Goal: Task Accomplishment & Management: Complete application form

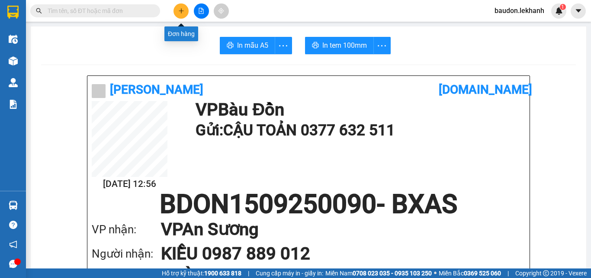
click at [176, 16] on button at bounding box center [181, 10] width 15 height 15
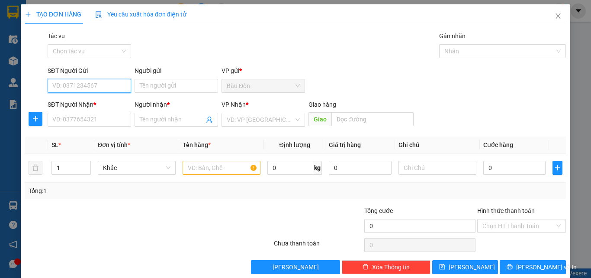
click at [91, 86] on input "SĐT Người Gửi" at bounding box center [90, 86] width 84 height 14
click at [64, 108] on div "0392313336 - CHỊ TRÚC" at bounding box center [88, 103] width 83 height 14
type input "0392313336"
type input "CHỊ TRÚC"
type input "0987119114"
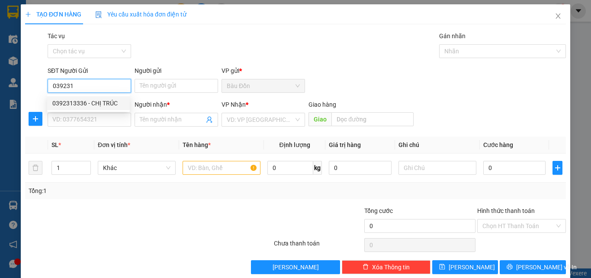
type input "CÔ BÉ"
type input "40.000"
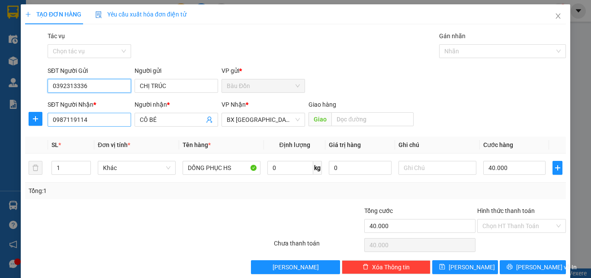
type input "0392313336"
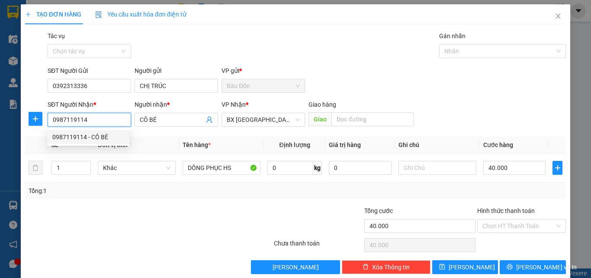
drag, startPoint x: 91, startPoint y: 119, endPoint x: 28, endPoint y: 131, distance: 64.7
click at [28, 131] on div "Transit Pickup Surcharge Ids Transit Deliver Surcharge Ids Transit Deliver Surc…" at bounding box center [295, 152] width 541 height 242
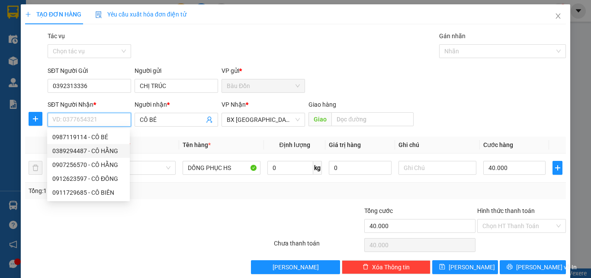
click at [90, 148] on div "0389294487 - CÔ HẰNG" at bounding box center [88, 151] width 72 height 10
type input "0389294487"
type input "CÔ HẰNG"
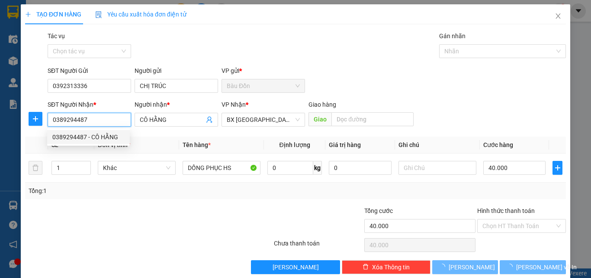
type input "50.000"
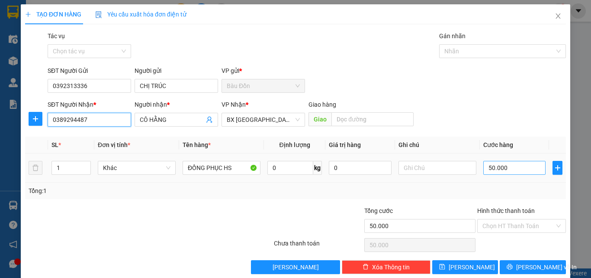
type input "0389294487"
click at [488, 166] on input "50.000" at bounding box center [515, 168] width 62 height 14
type input "4"
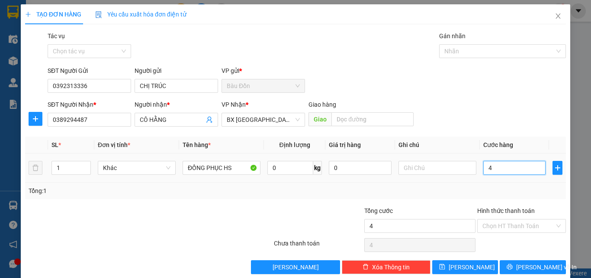
type input "40"
type input "400"
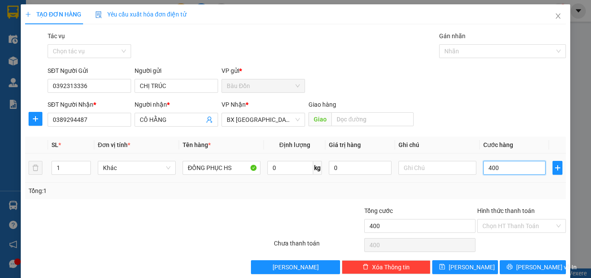
type input "4.000"
type input "40.000"
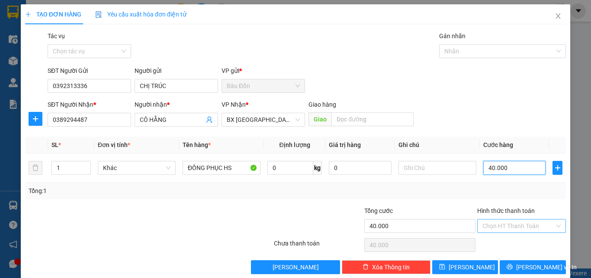
type input "40.000"
click at [500, 224] on input "Hình thức thanh toán" at bounding box center [519, 225] width 72 height 13
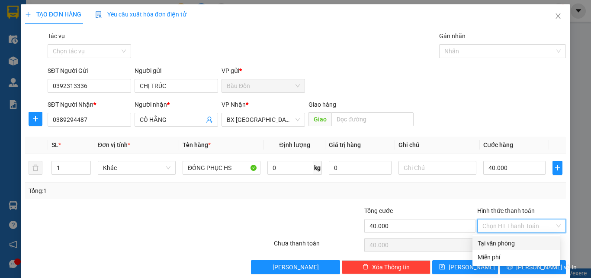
click at [513, 240] on div "Tại văn phòng" at bounding box center [516, 243] width 77 height 10
type input "0"
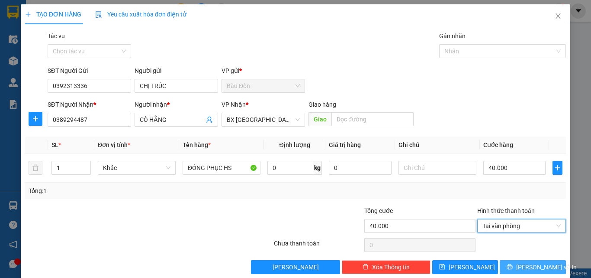
click at [541, 267] on span "[PERSON_NAME] và In" at bounding box center [546, 267] width 61 height 10
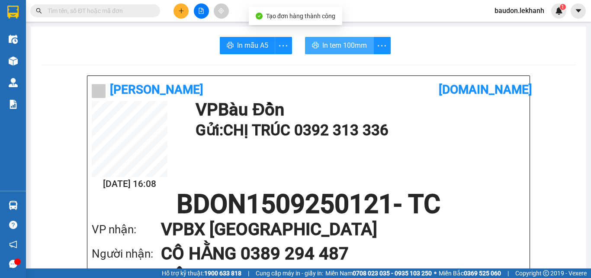
click at [350, 48] on span "In tem 100mm" at bounding box center [345, 45] width 45 height 11
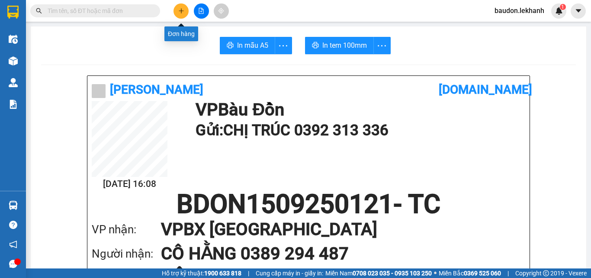
click at [179, 11] on icon "plus" at bounding box center [181, 11] width 6 height 6
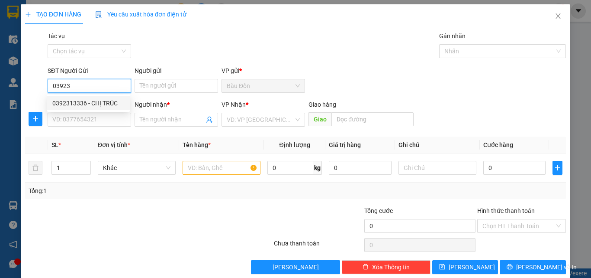
click at [87, 105] on div "0392313336 - CHỊ TRÚC" at bounding box center [88, 103] width 72 height 10
type input "0392313336"
type input "CHỊ TRÚC"
type input "0389294487"
type input "CÔ HẰNG"
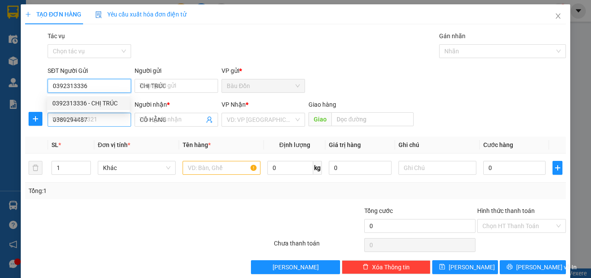
type input "40.000"
type input "0392313336"
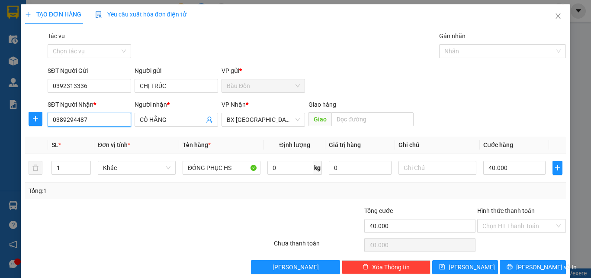
click at [84, 117] on input "0389294487" at bounding box center [90, 120] width 84 height 14
drag, startPoint x: 98, startPoint y: 124, endPoint x: 37, endPoint y: 127, distance: 61.6
click at [37, 127] on div "SĐT Người Nhận * 0389294487 Người nhận * CÔ HẰNG VP Nhận * BX Tân Châu Giao hà…" at bounding box center [295, 115] width 543 height 30
type input "0986140780"
drag, startPoint x: 154, startPoint y: 117, endPoint x: 172, endPoint y: 114, distance: 18.0
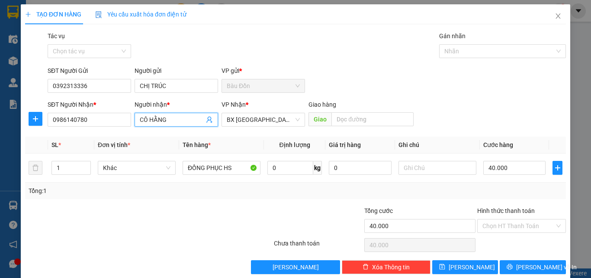
click at [169, 120] on input "CÔ HẰNG" at bounding box center [172, 120] width 65 height 10
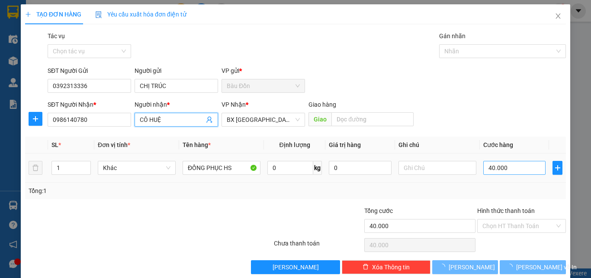
type input "CÔ HUỆ"
click at [494, 166] on input "40.000" at bounding box center [515, 168] width 62 height 14
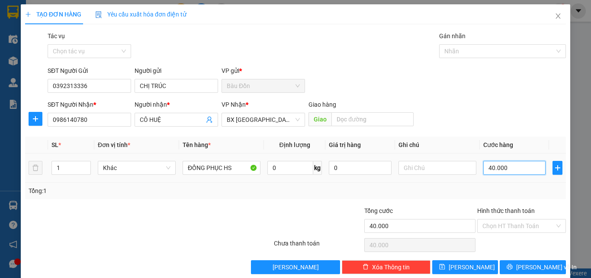
type input "3"
type input "30"
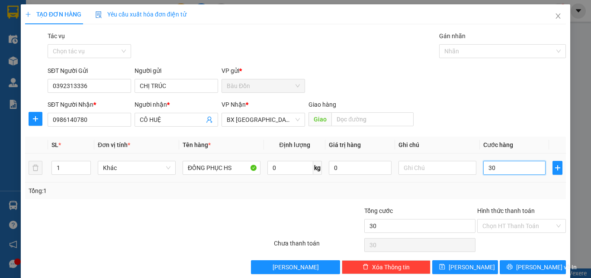
type input "300"
type input "3.000"
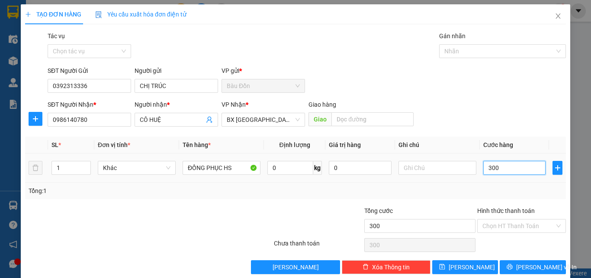
type input "3.000"
type input "30.000"
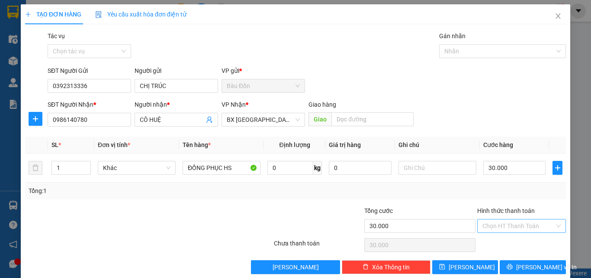
click at [508, 224] on input "Hình thức thanh toán" at bounding box center [519, 225] width 72 height 13
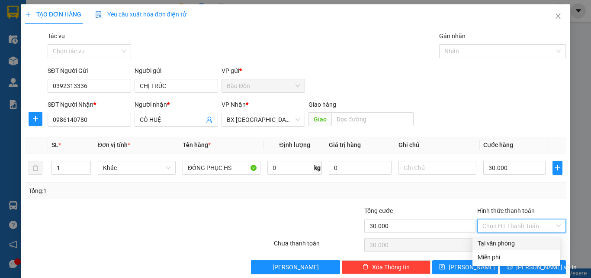
click at [505, 239] on div "Tại văn phòng" at bounding box center [516, 243] width 77 height 10
type input "0"
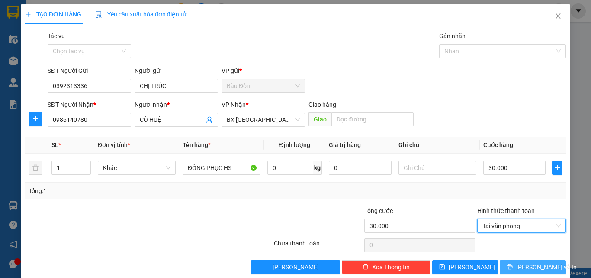
click at [518, 268] on button "[PERSON_NAME] và In" at bounding box center [533, 267] width 66 height 14
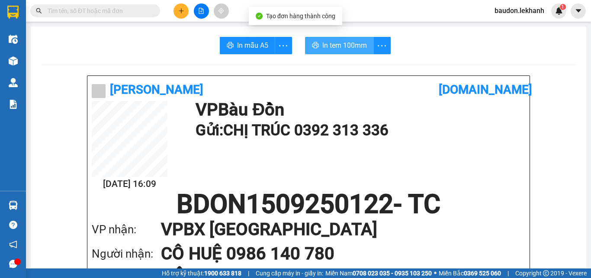
drag, startPoint x: 321, startPoint y: 42, endPoint x: 319, endPoint y: 32, distance: 10.9
click at [323, 42] on span "In tem 100mm" at bounding box center [345, 45] width 45 height 11
